Goal: Complete application form

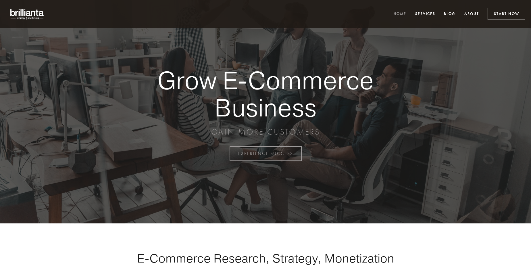
scroll to position [1507, 0]
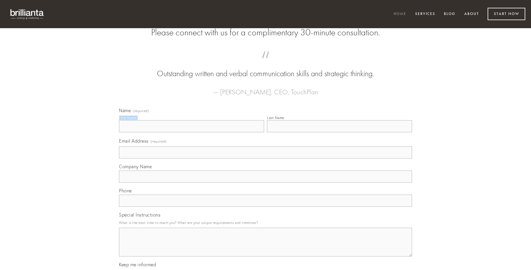
type input "[PERSON_NAME]"
click at [340, 132] on input "Last Name" at bounding box center [339, 126] width 145 height 12
type input "[PERSON_NAME]"
click at [266, 158] on input "Email Address (required)" at bounding box center [265, 152] width 293 height 12
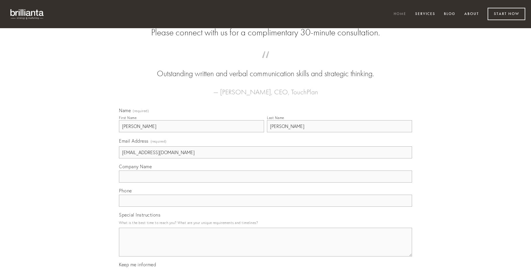
type input "[EMAIL_ADDRESS][DOMAIN_NAME]"
click at [266, 183] on input "Company Name" at bounding box center [265, 177] width 293 height 12
type input "cumque"
click at [266, 207] on input "text" at bounding box center [265, 201] width 293 height 12
click at [266, 247] on textarea "Special Instructions" at bounding box center [265, 242] width 293 height 29
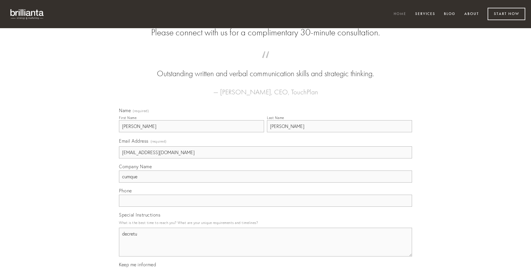
type textarea "decretum"
